Goal: Task Accomplishment & Management: Manage account settings

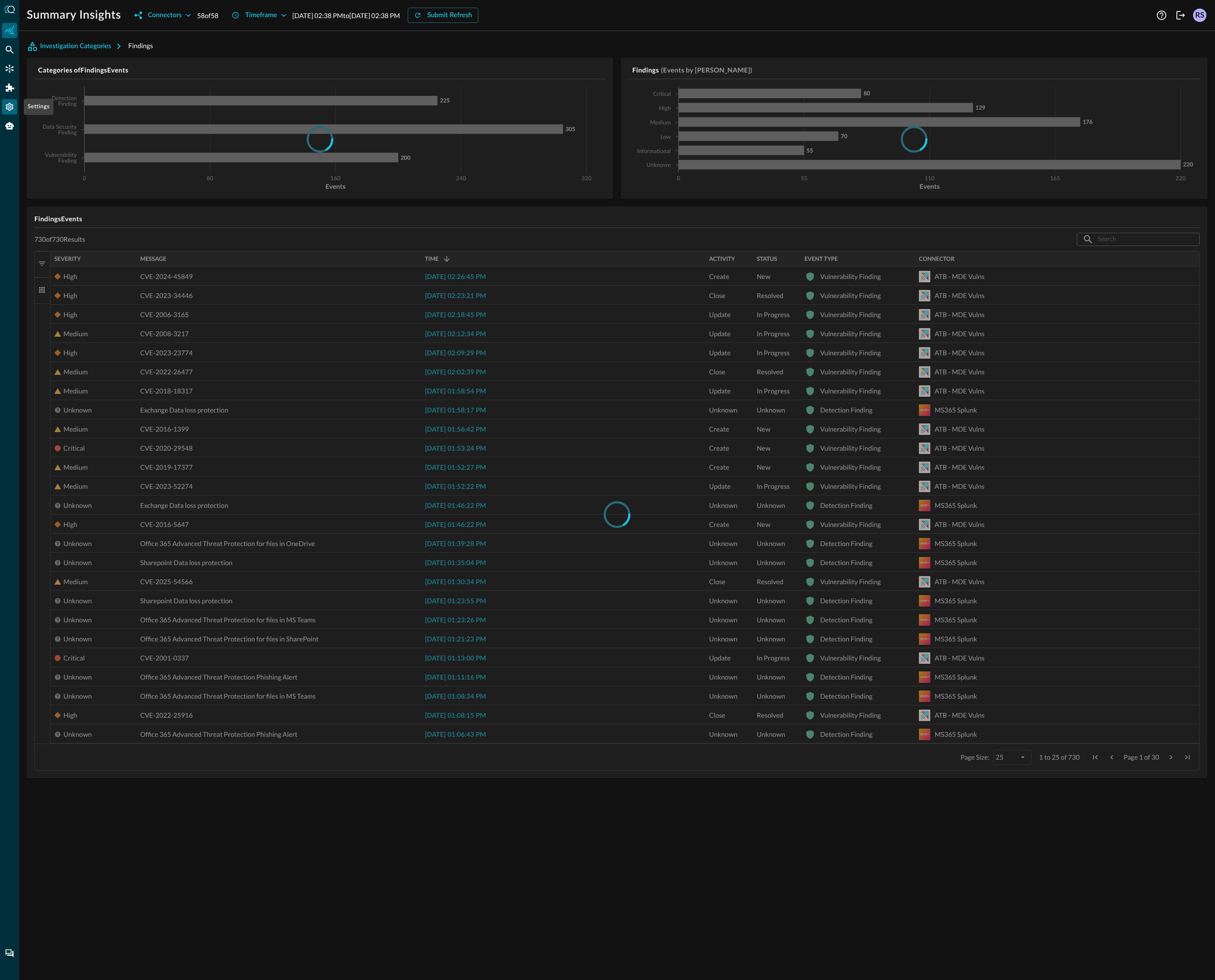
click at [8, 107] on icon "Settings" at bounding box center [9, 107] width 7 height 8
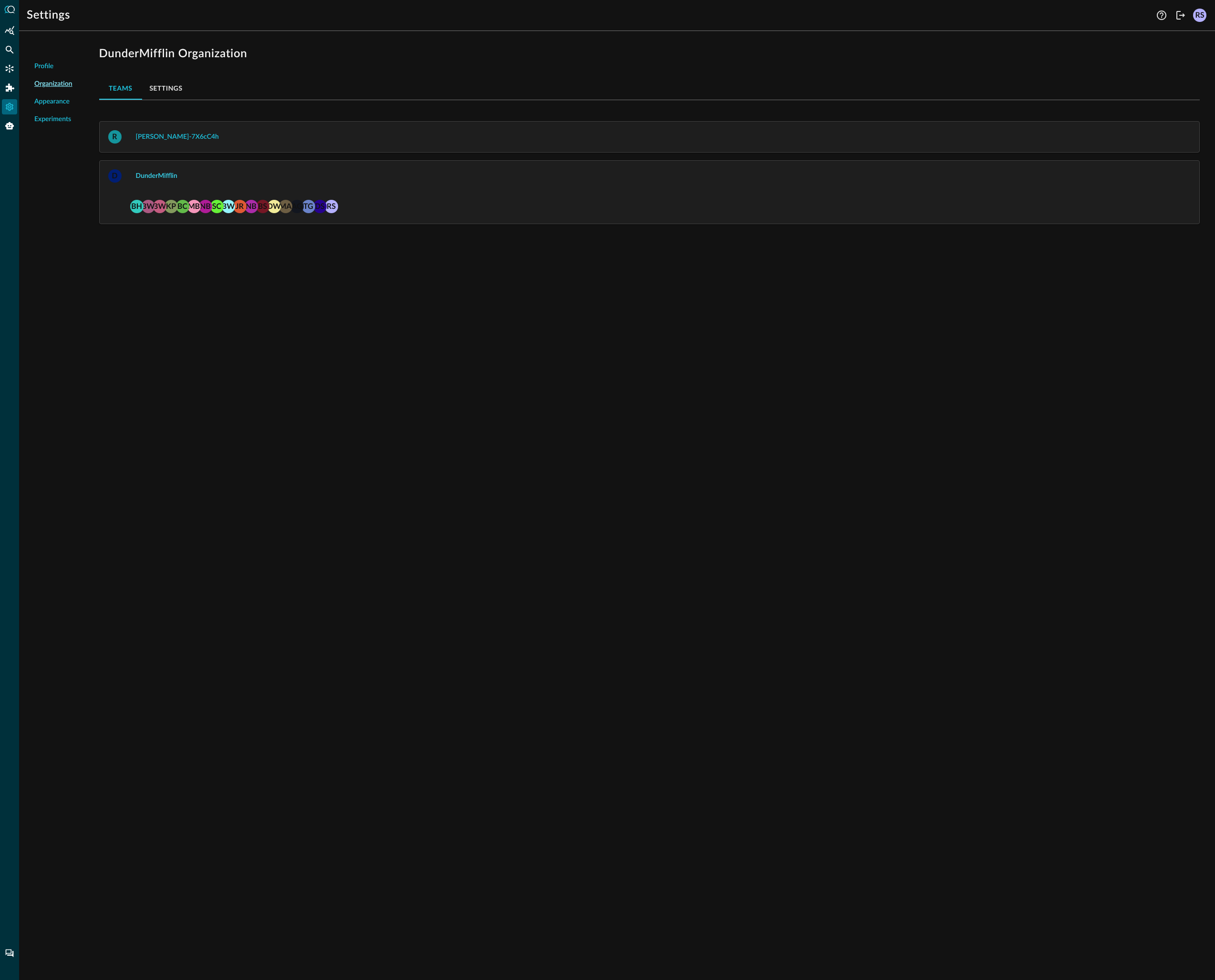
click at [159, 176] on div "DunderMifflin" at bounding box center [157, 176] width 42 height 12
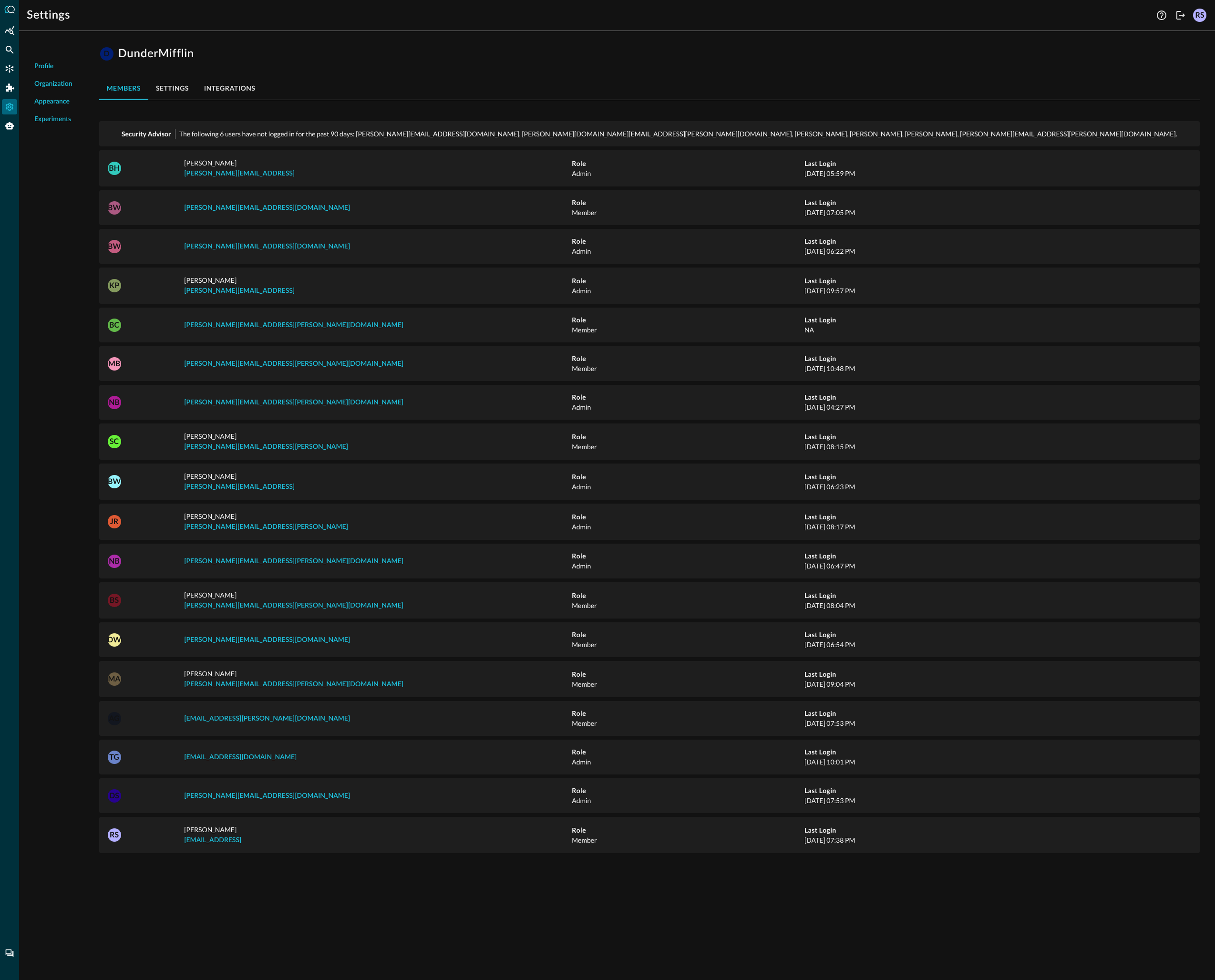
click at [168, 87] on button "settings" at bounding box center [172, 88] width 48 height 23
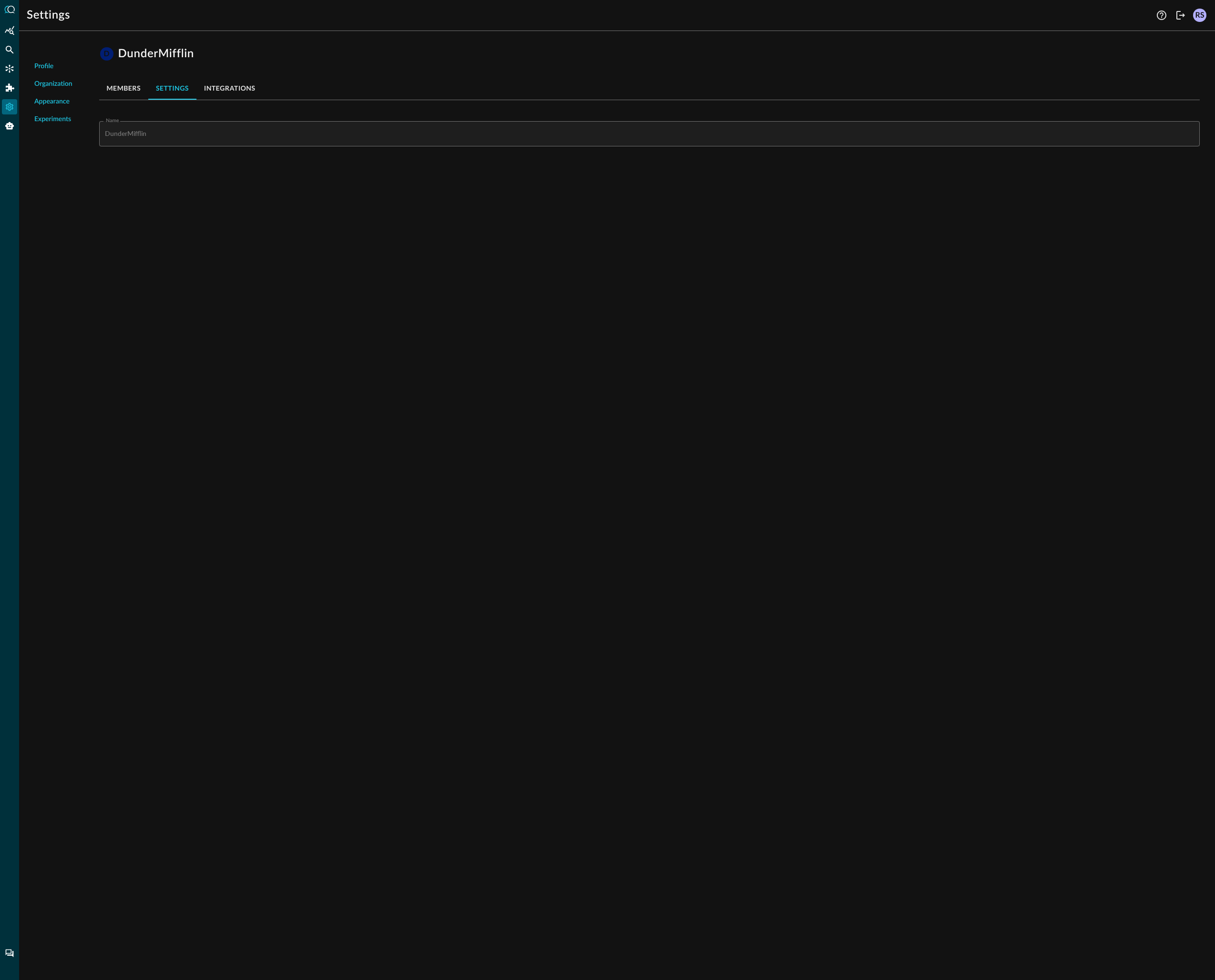
click at [232, 83] on button "integrations" at bounding box center [230, 88] width 67 height 23
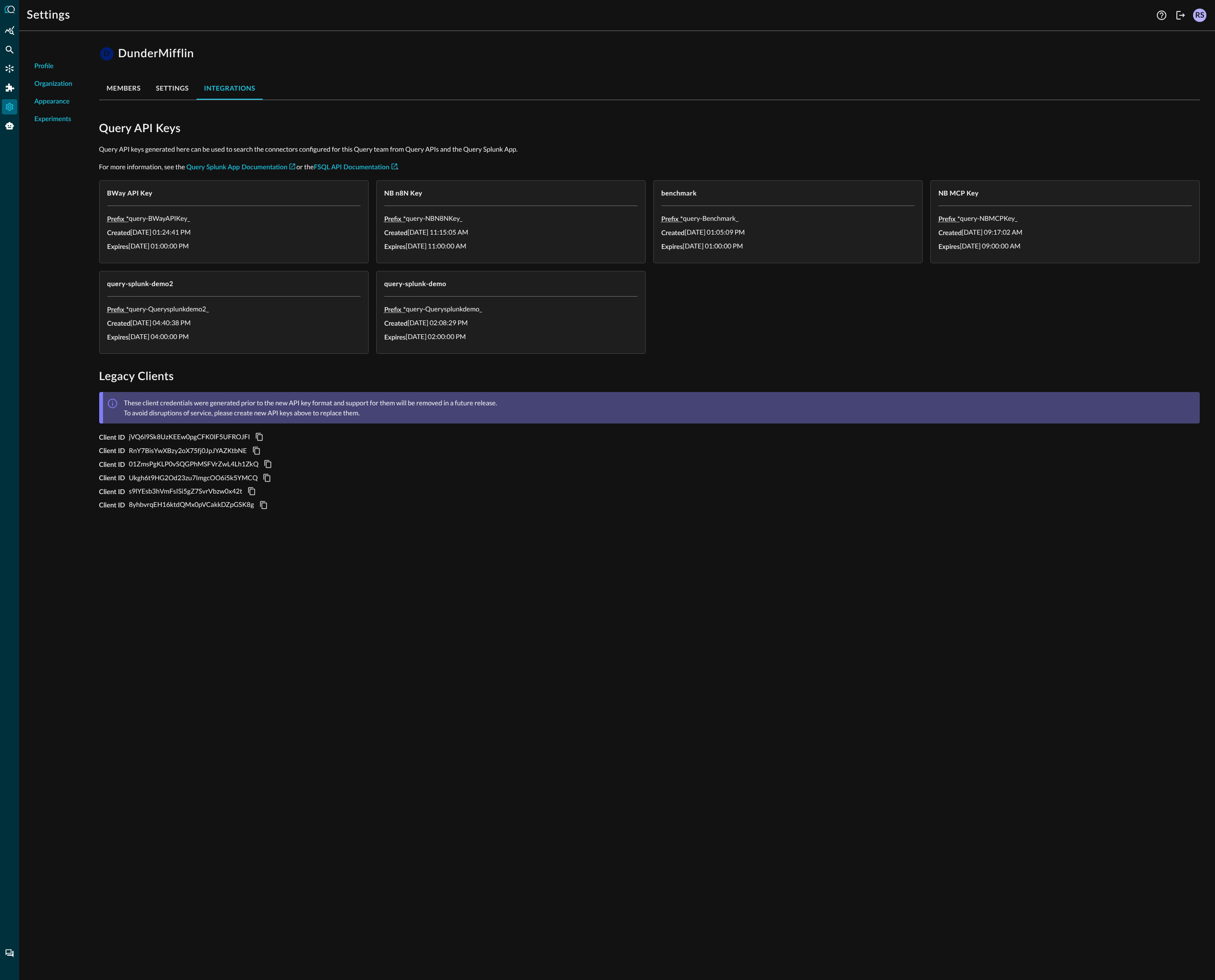
click at [42, 67] on span "Profile" at bounding box center [43, 66] width 19 height 10
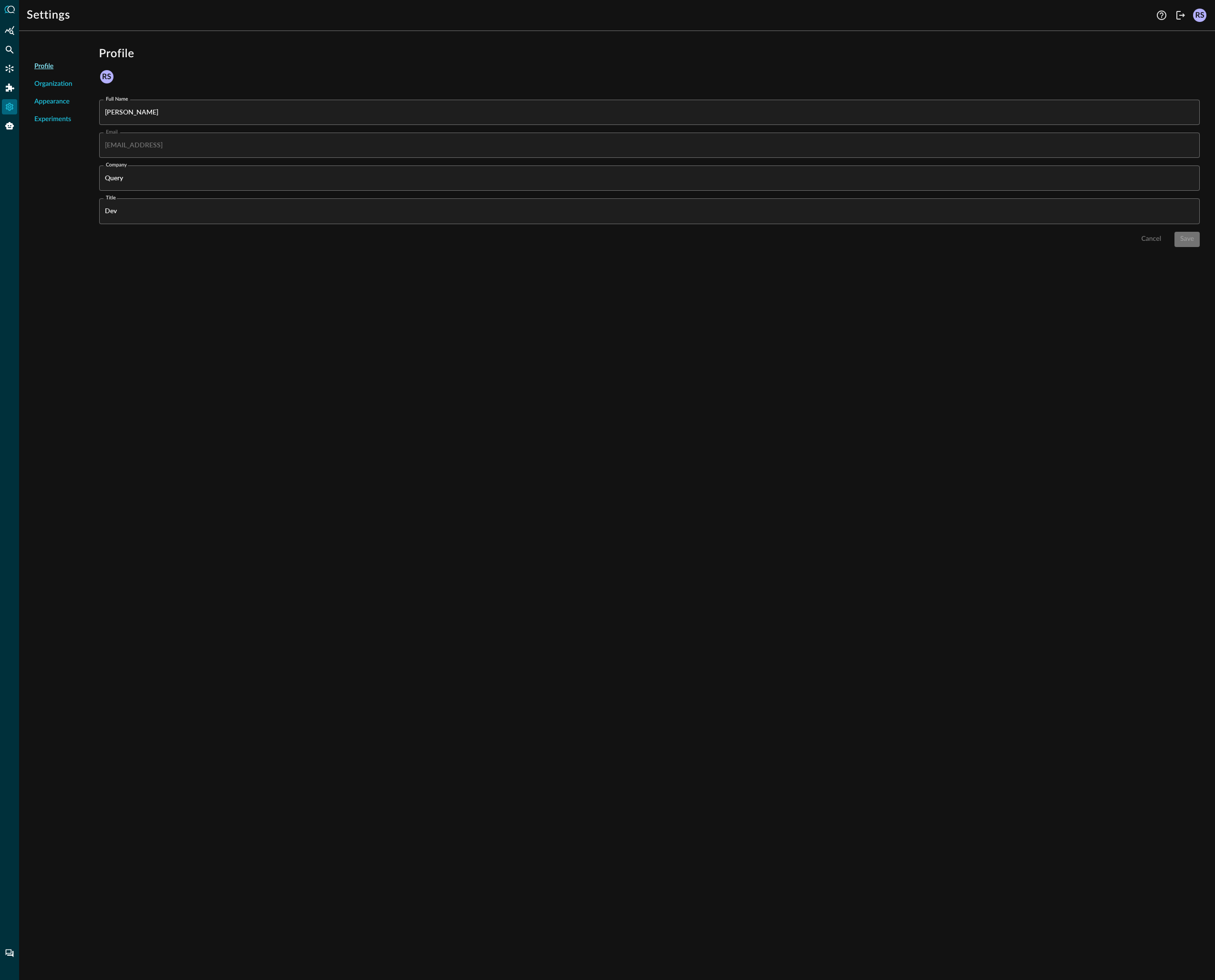
click at [47, 83] on span "Organization" at bounding box center [53, 84] width 38 height 10
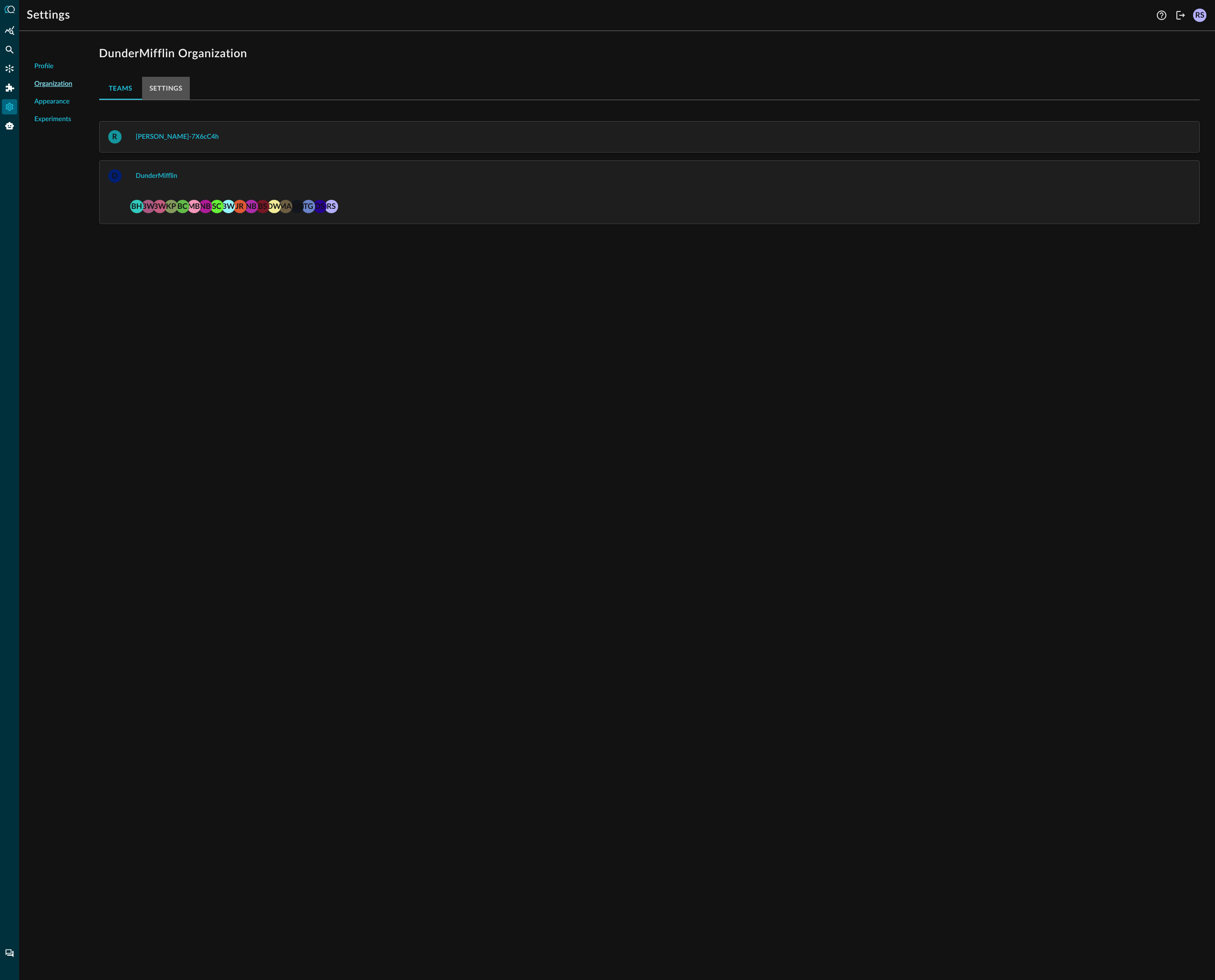
click at [175, 82] on button "Settings" at bounding box center [166, 88] width 48 height 23
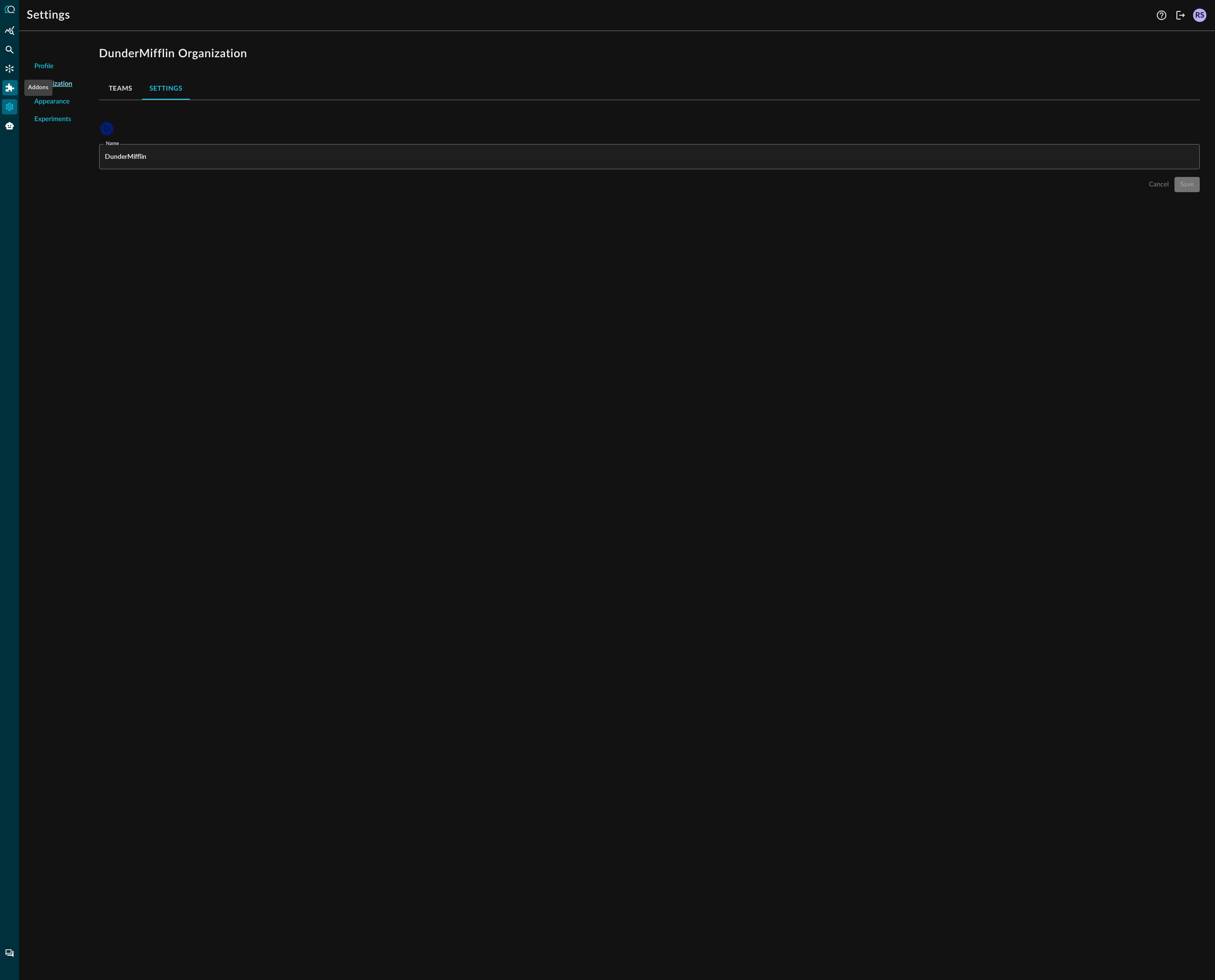
click at [7, 86] on icon "Addons" at bounding box center [10, 87] width 9 height 8
click at [478, 49] on div at bounding box center [607, 490] width 1215 height 980
click at [43, 66] on span "Profile" at bounding box center [43, 66] width 19 height 10
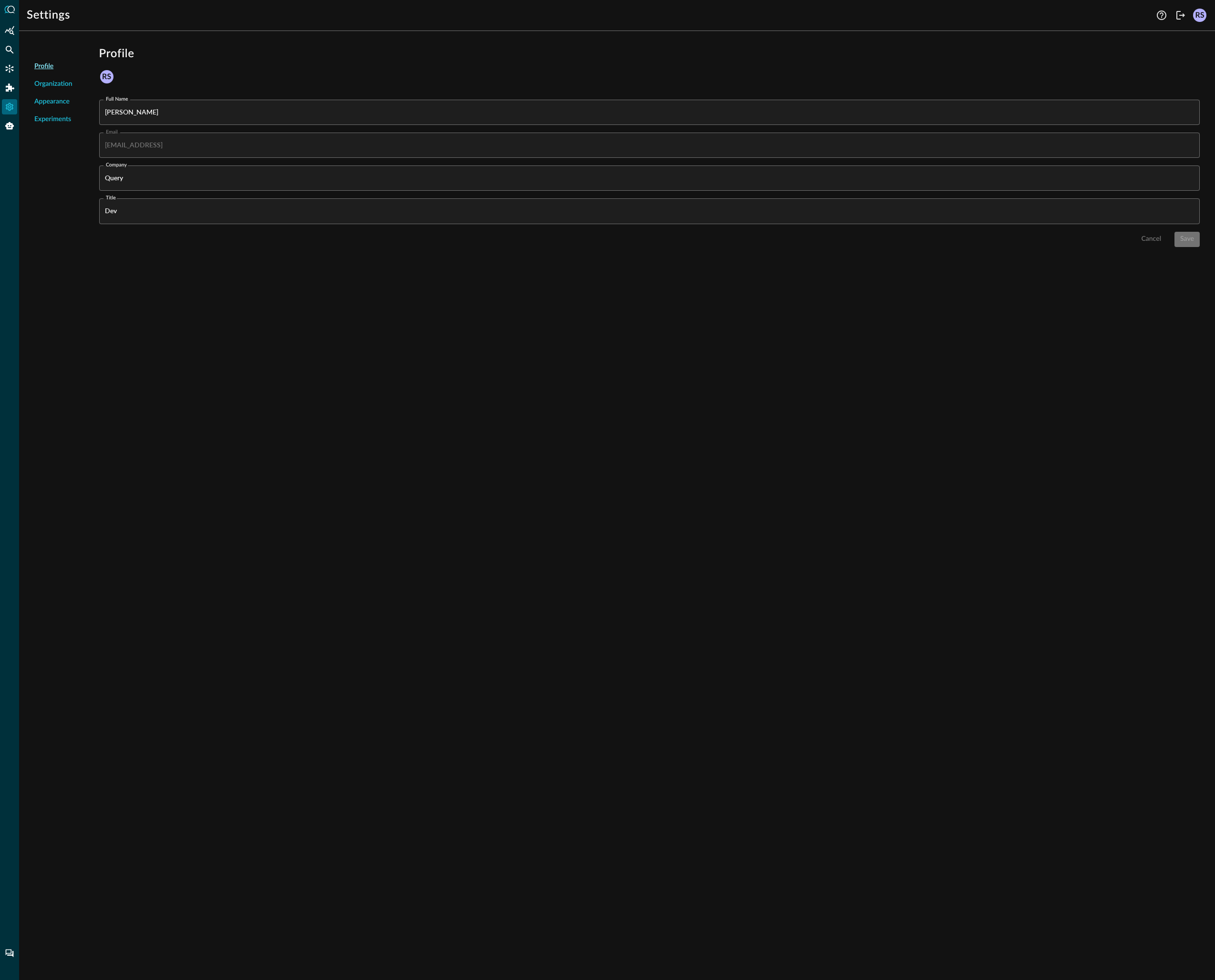
click at [55, 101] on span "Appearance" at bounding box center [52, 102] width 36 height 10
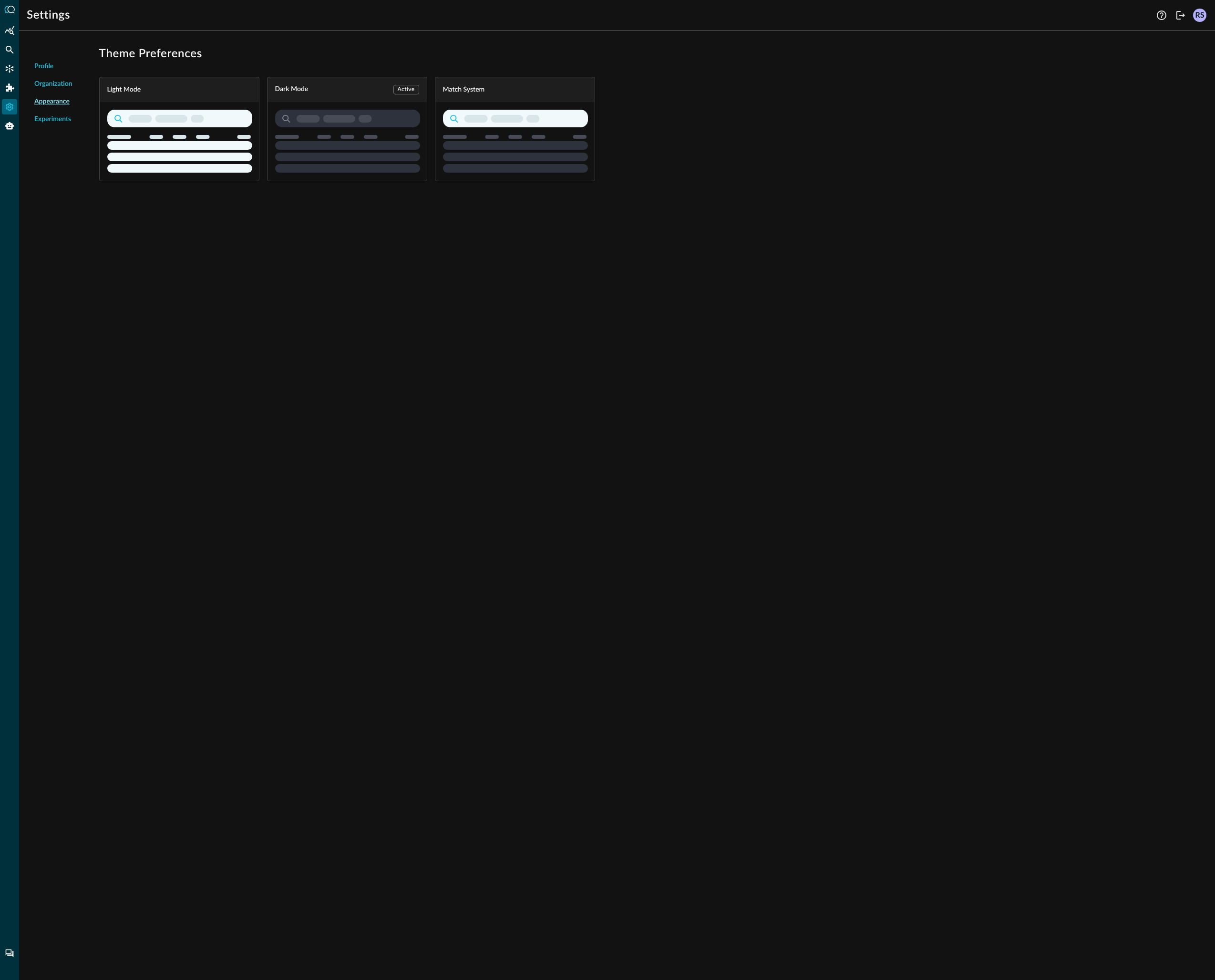
click at [50, 119] on span "Experiments" at bounding box center [53, 119] width 37 height 10
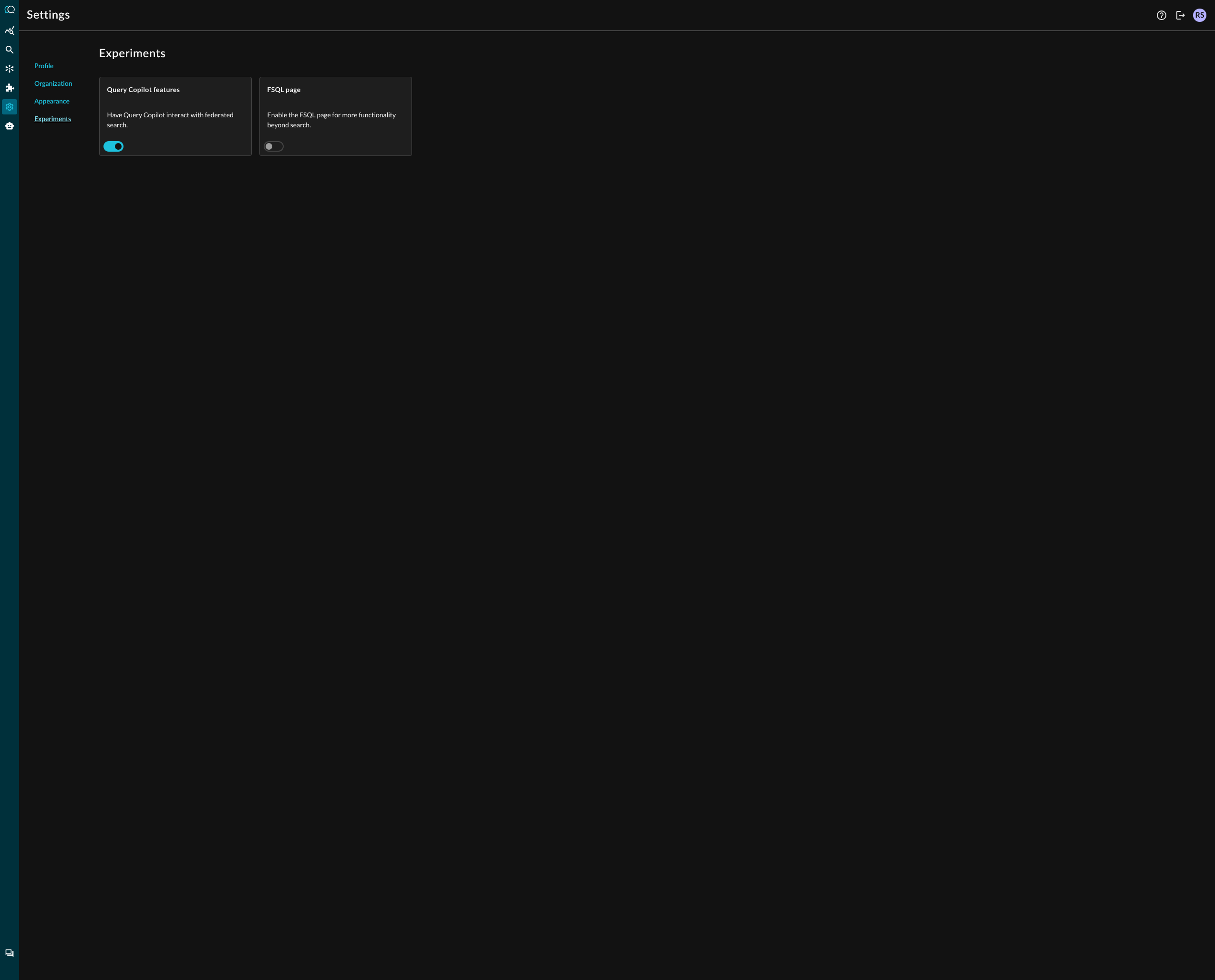
click at [51, 83] on span "Organization" at bounding box center [53, 84] width 38 height 10
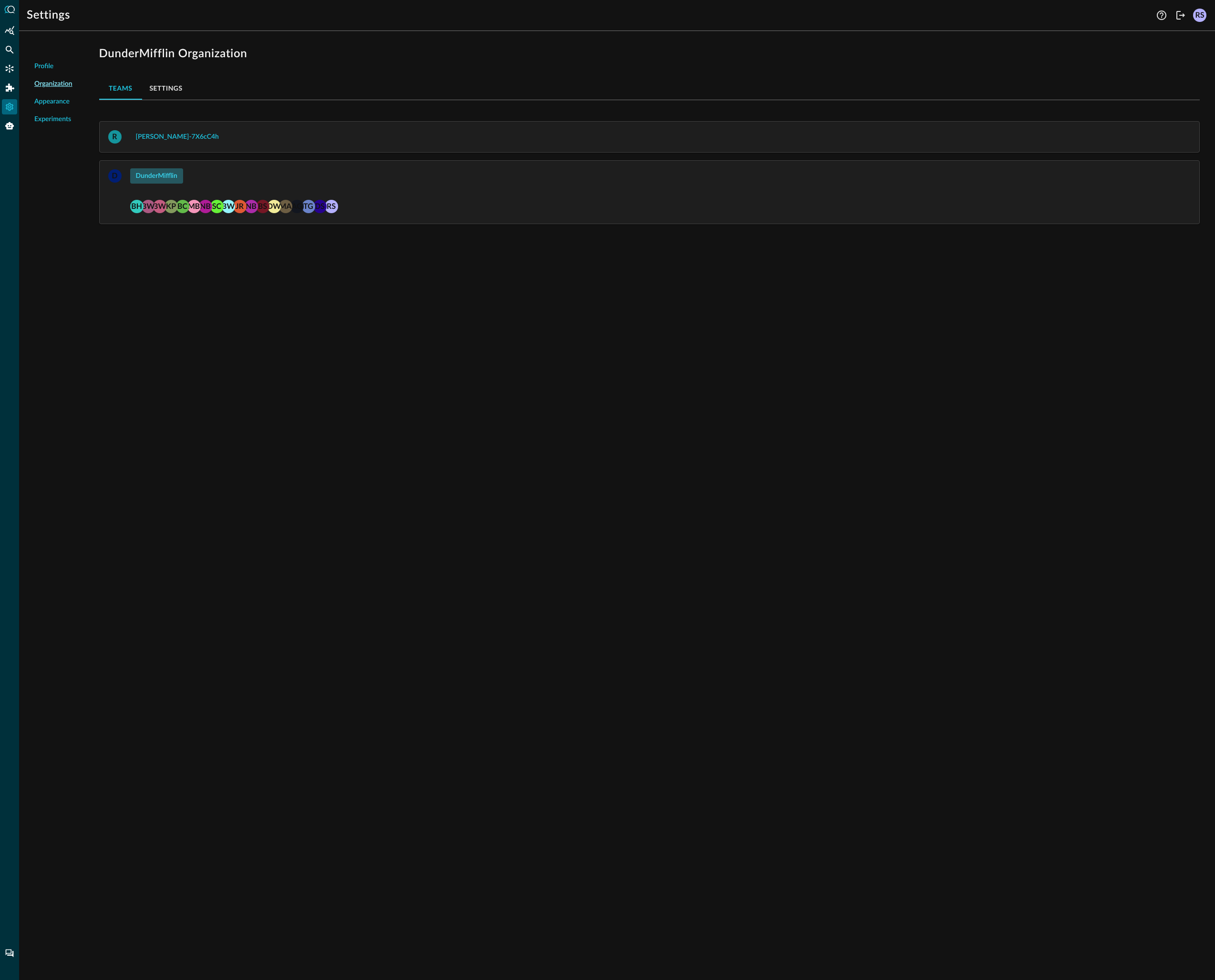
click at [156, 175] on div "DunderMifflin" at bounding box center [157, 176] width 42 height 12
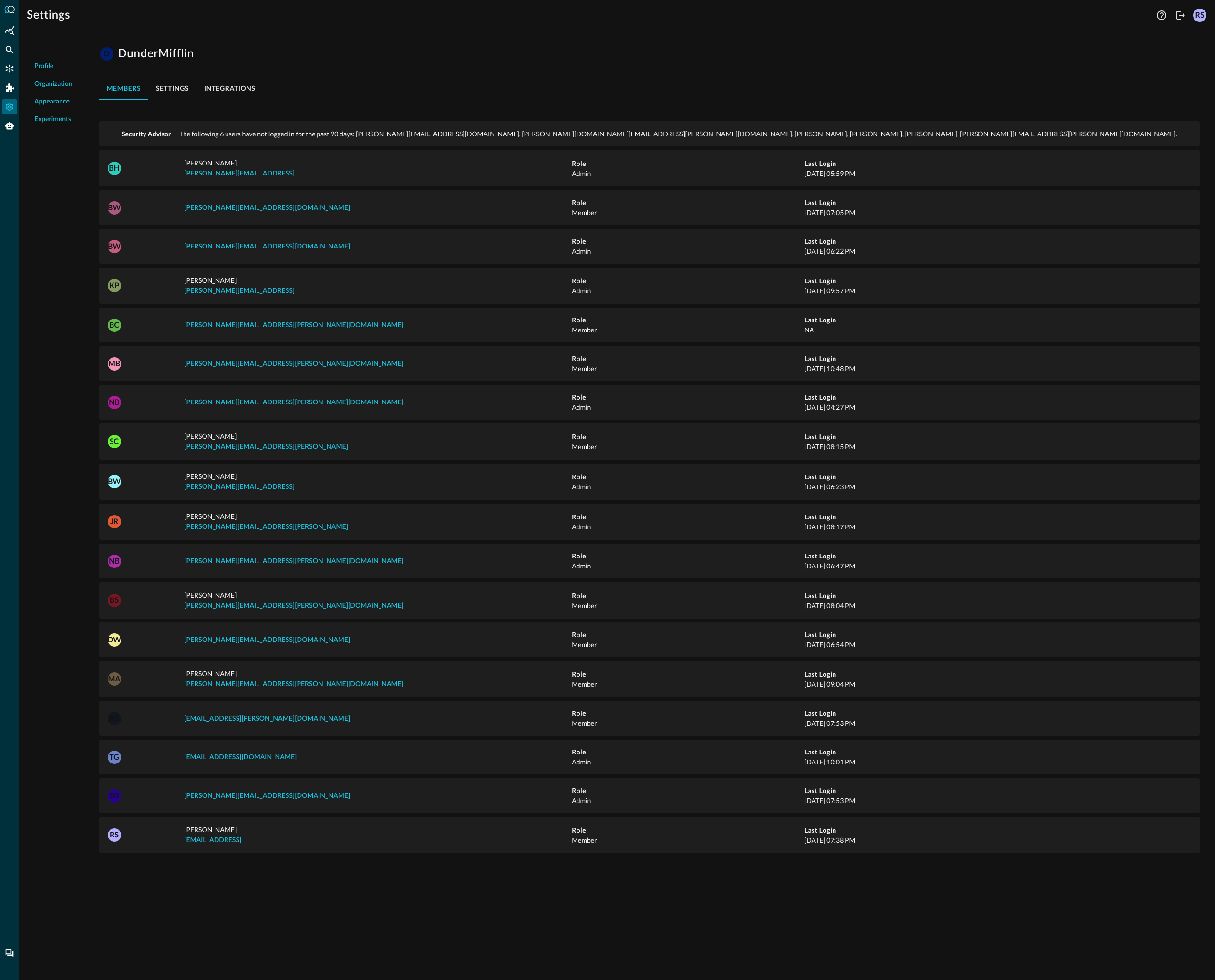
click at [60, 86] on span "Organization" at bounding box center [53, 84] width 38 height 10
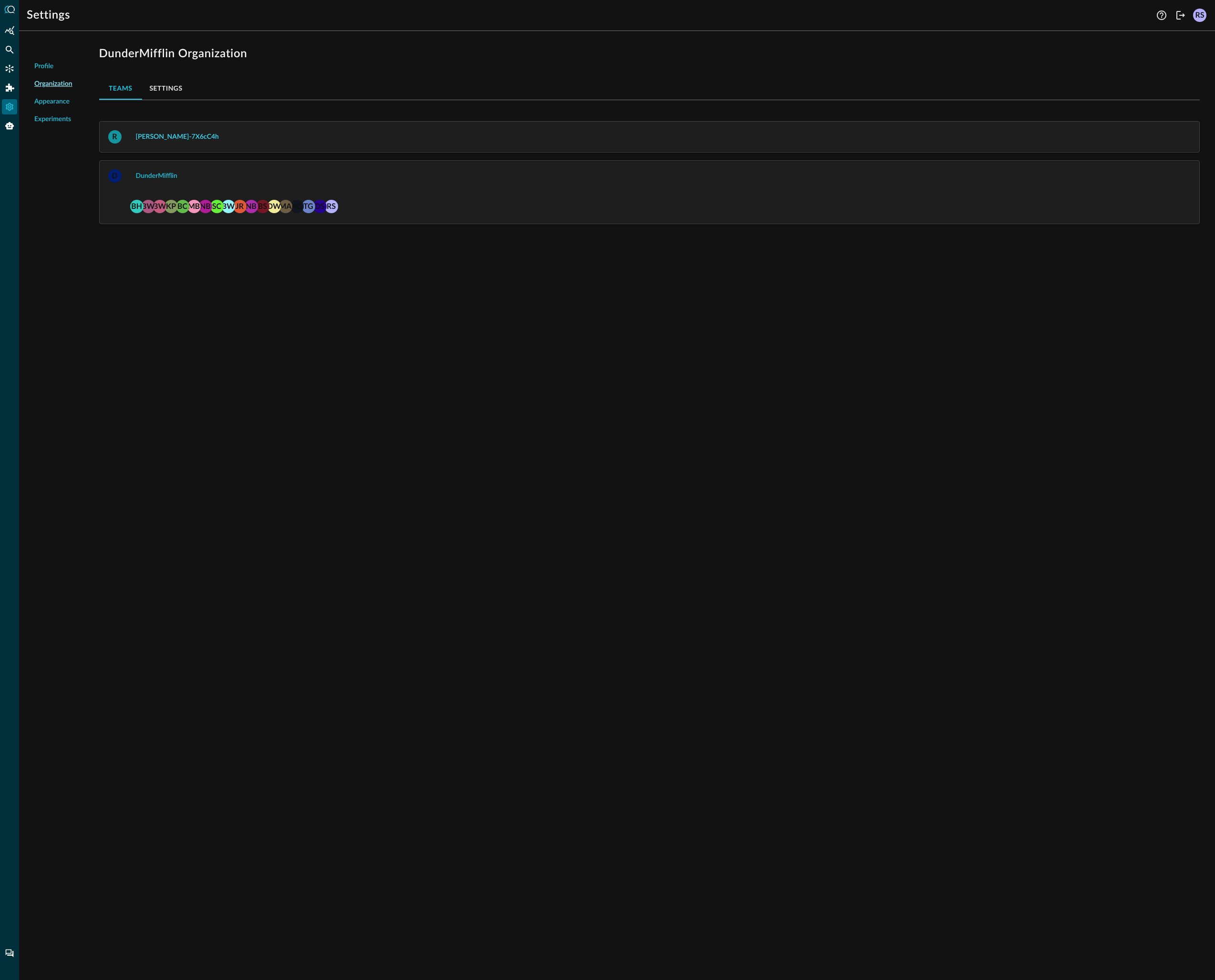
click at [166, 138] on div "[PERSON_NAME]-7X6cC4h" at bounding box center [178, 137] width 83 height 12
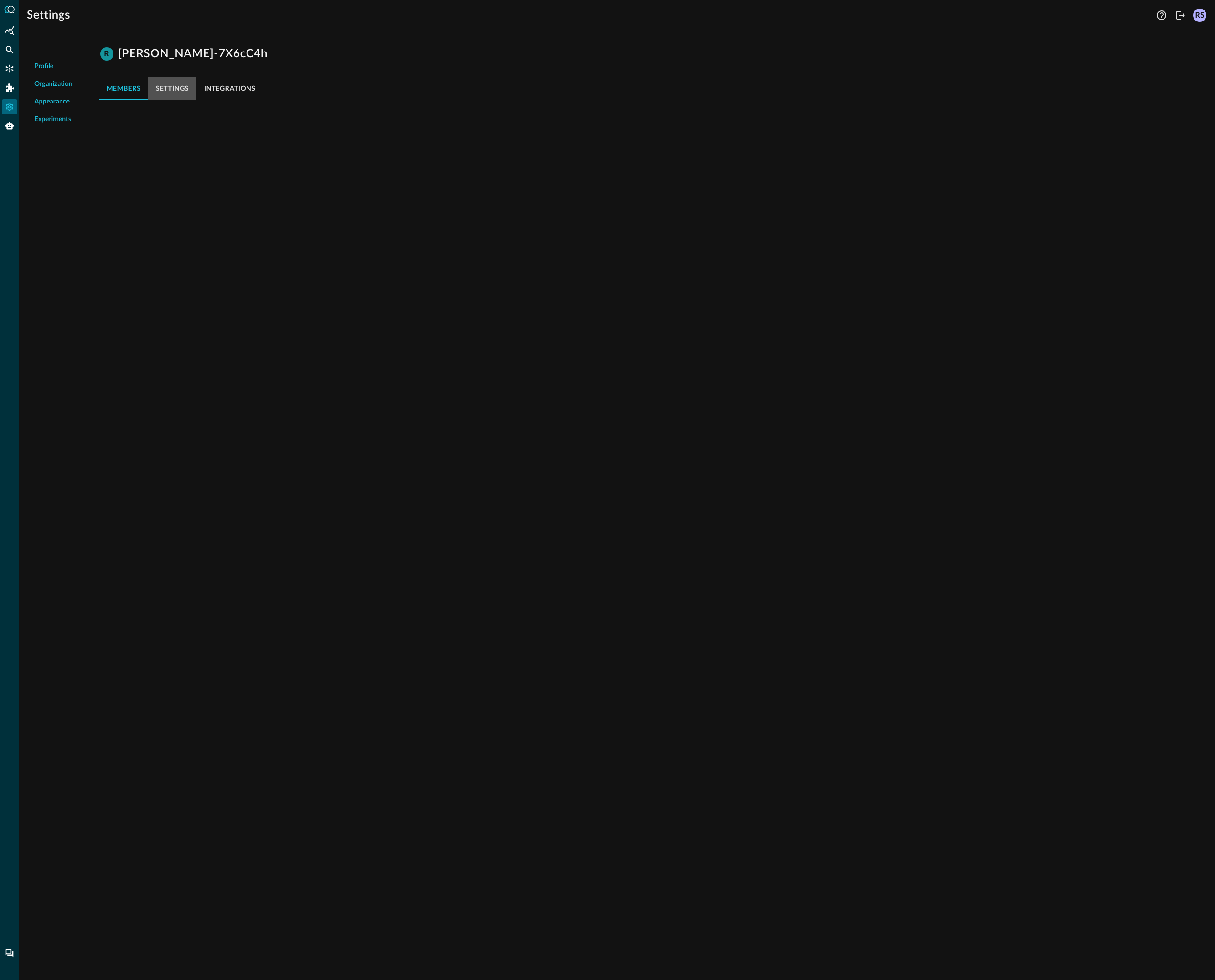
click at [171, 87] on button "settings" at bounding box center [172, 88] width 48 height 23
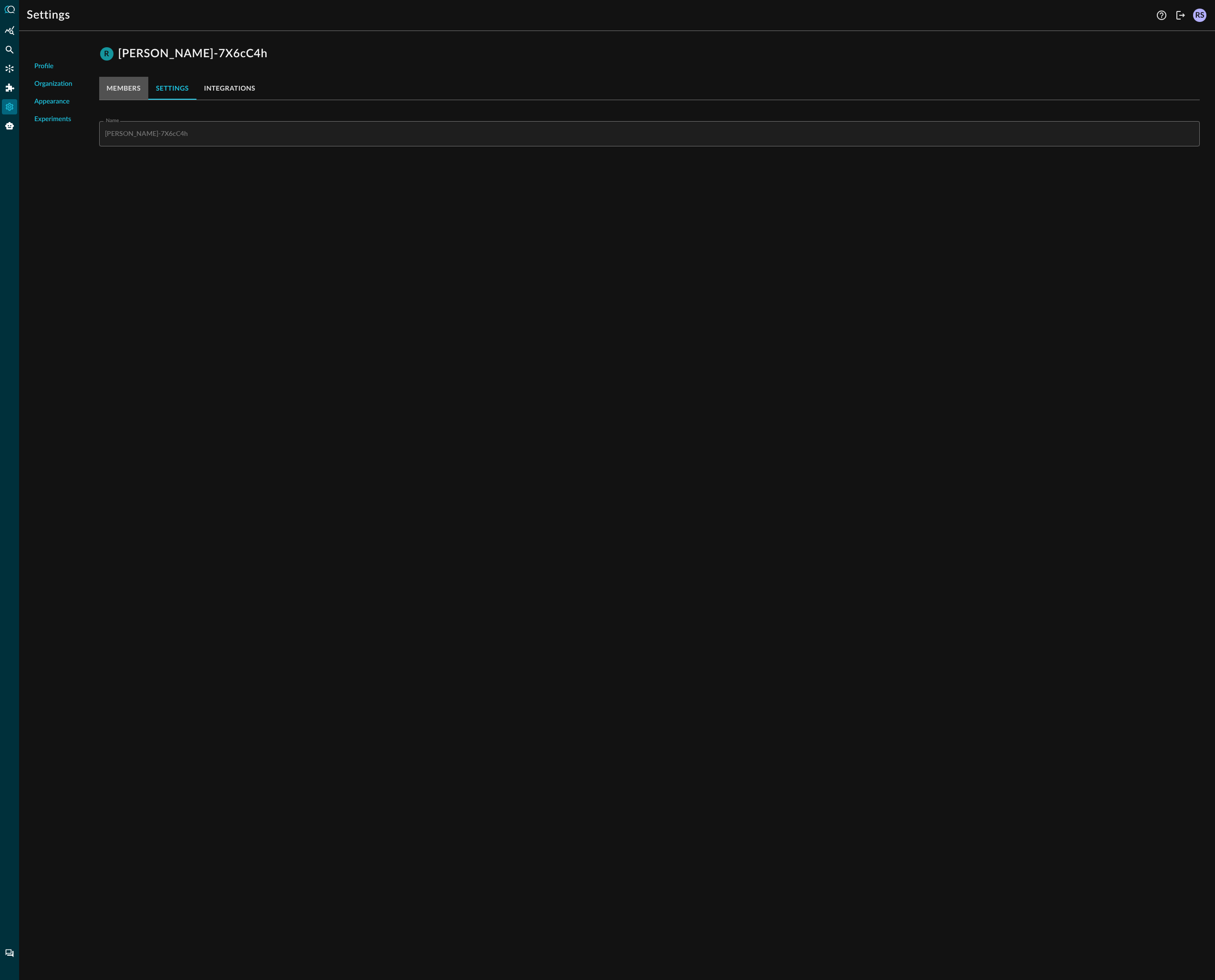
drag, startPoint x: 129, startPoint y: 88, endPoint x: 205, endPoint y: 83, distance: 76.2
click at [129, 88] on button "members" at bounding box center [124, 88] width 49 height 23
